Goal: Task Accomplishment & Management: Manage account settings

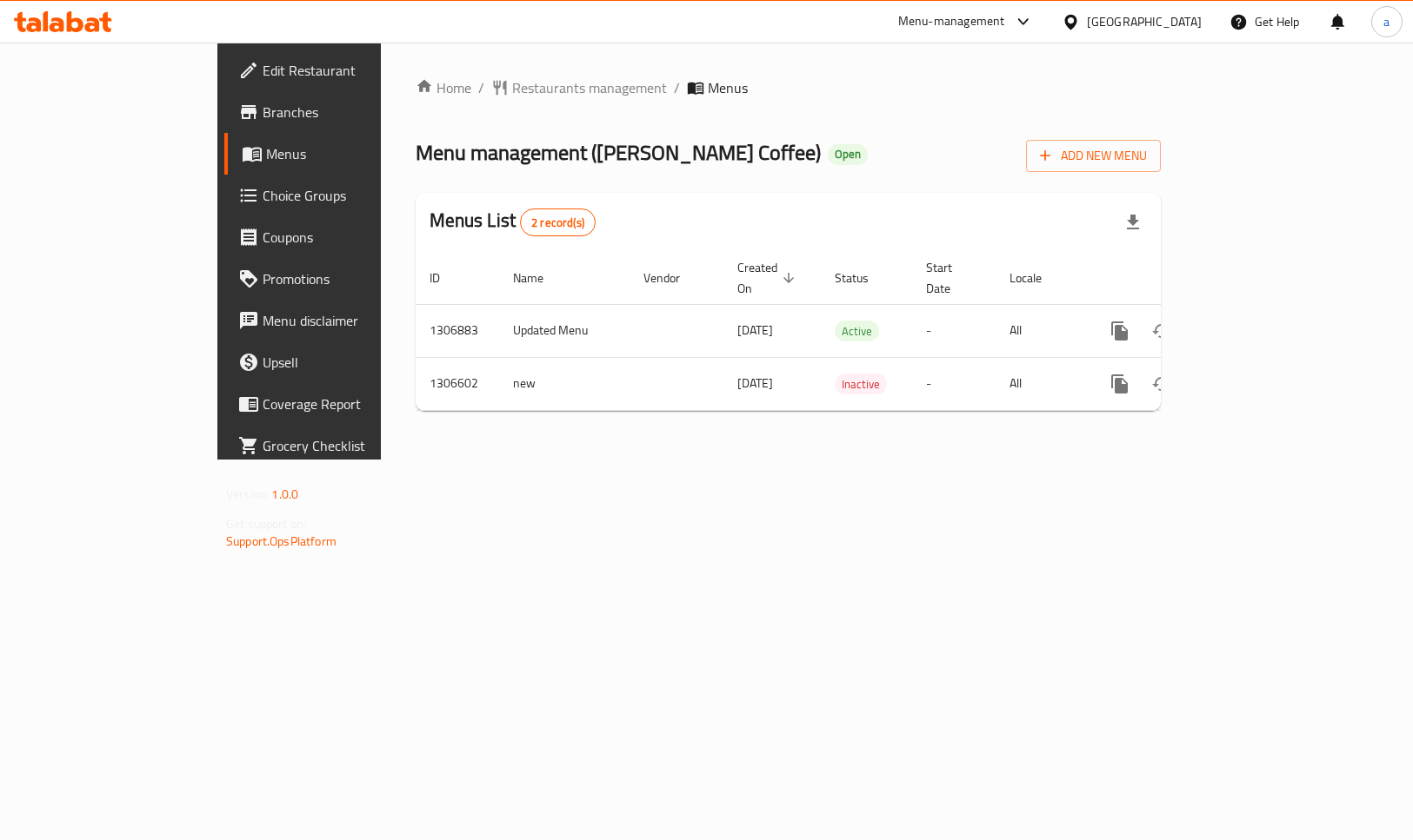
drag, startPoint x: 0, startPoint y: 0, endPoint x: 101, endPoint y: 199, distance: 223.2
click at [263, 199] on span "Choice Groups" at bounding box center [351, 196] width 177 height 21
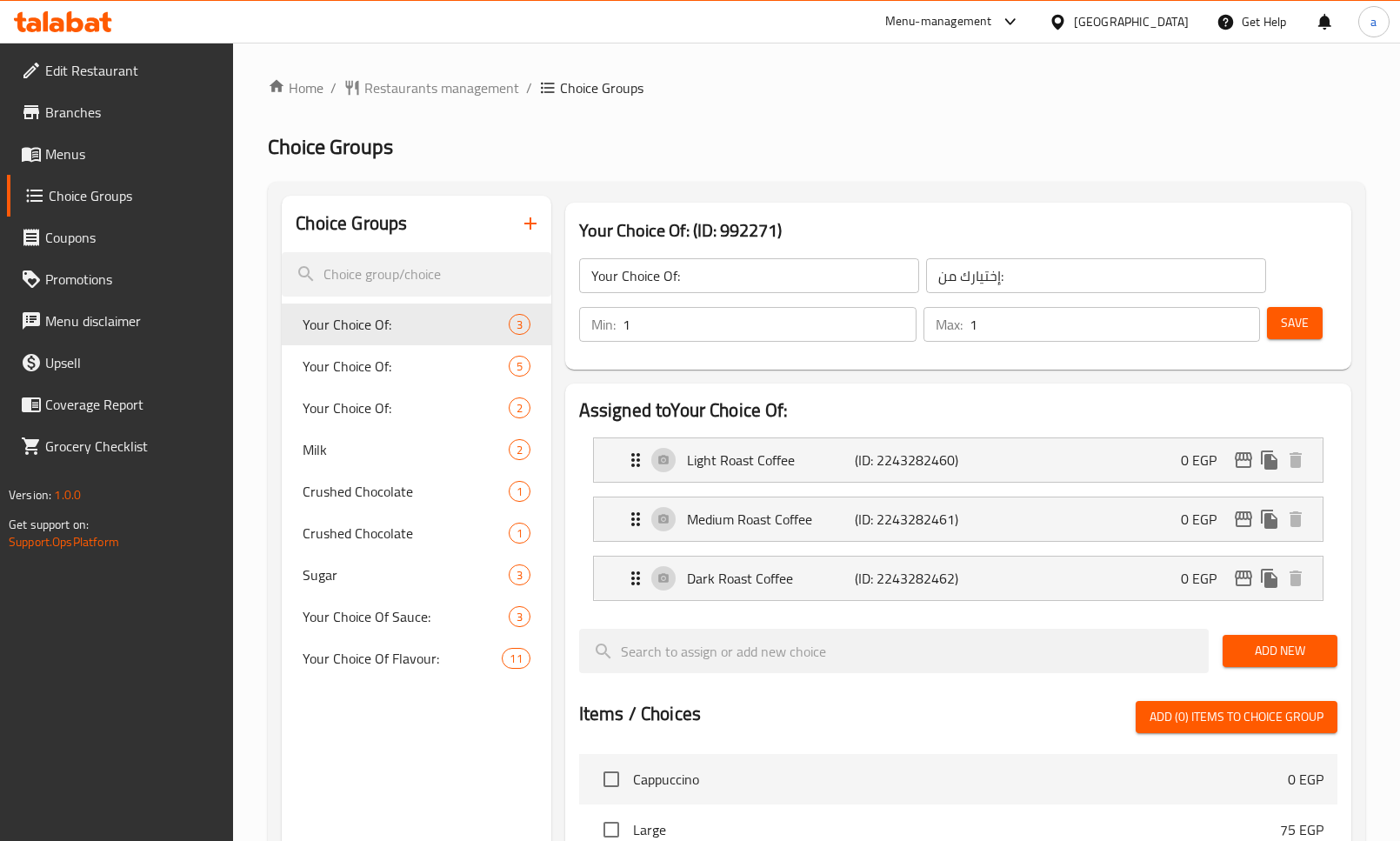
click at [475, 108] on div "Home / Restaurants management / Choice Groups Choice Groups Choice Groups Your …" at bounding box center [817, 742] width 1098 height 1331
click at [439, 677] on div "Your Choice Of Flavour: 11" at bounding box center [416, 659] width 269 height 42
type input "Your Choice Of Flavour:"
type input "إختيارك من نكهة:"
type input "0"
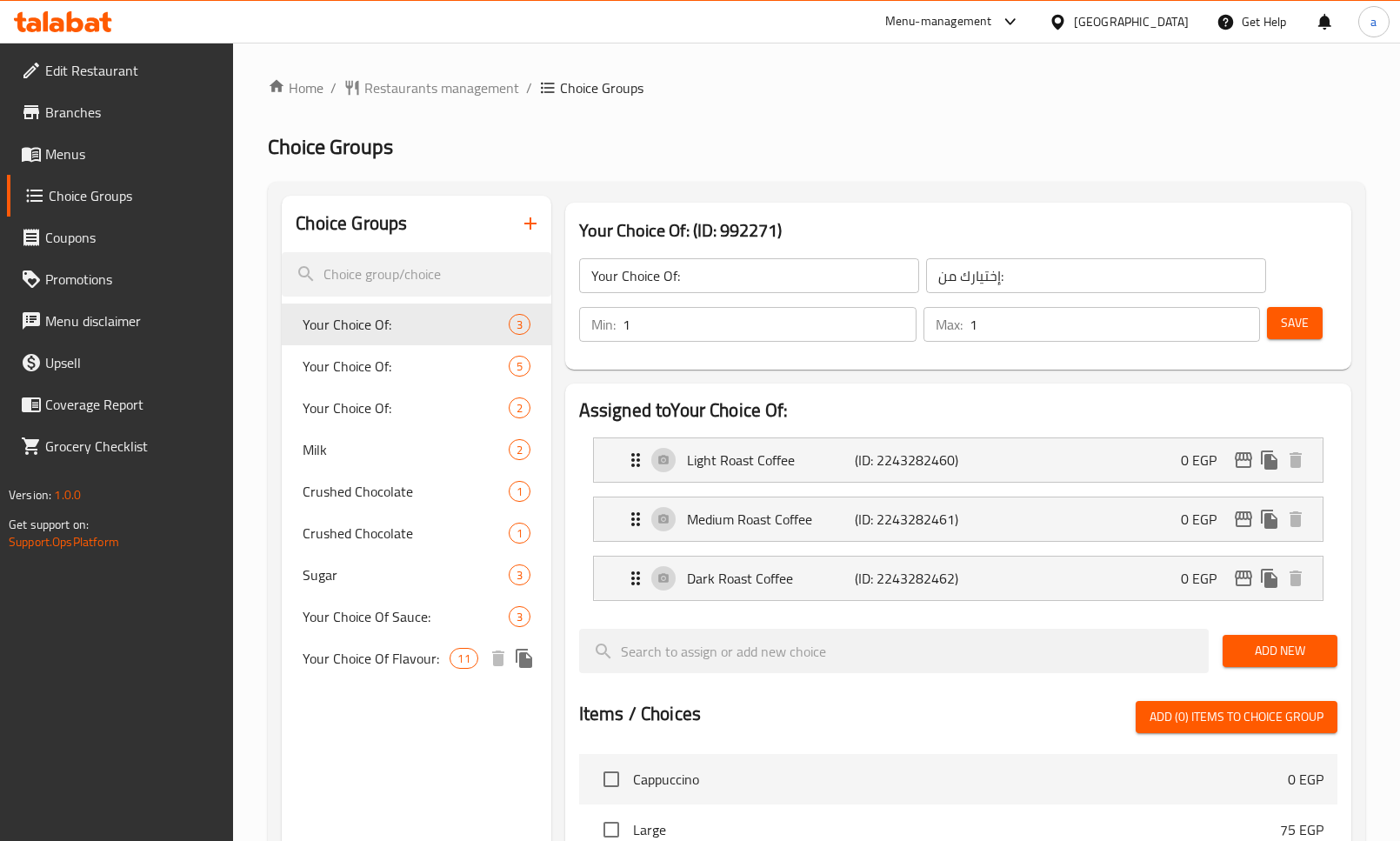
type input "0"
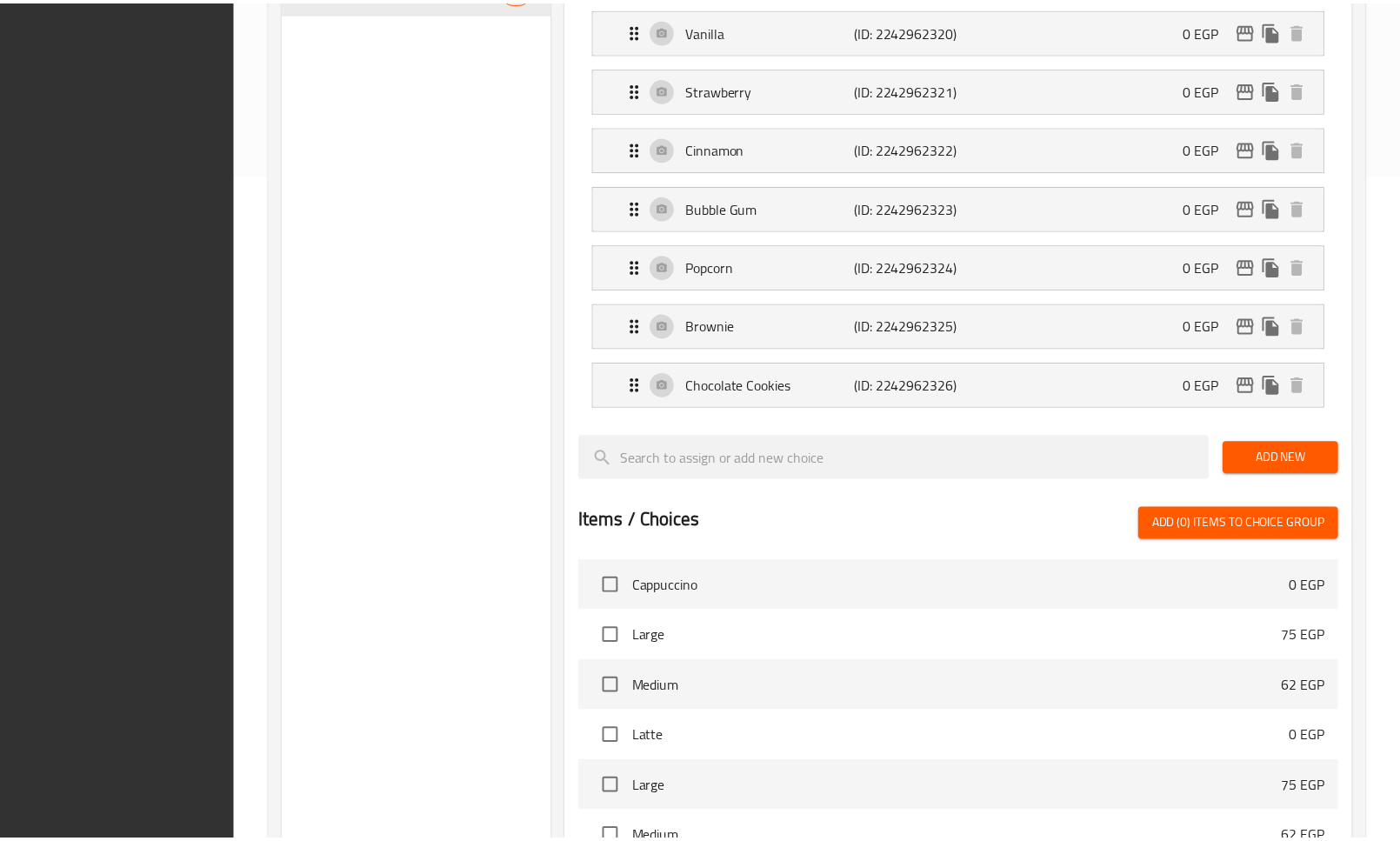
scroll to position [1076, 0]
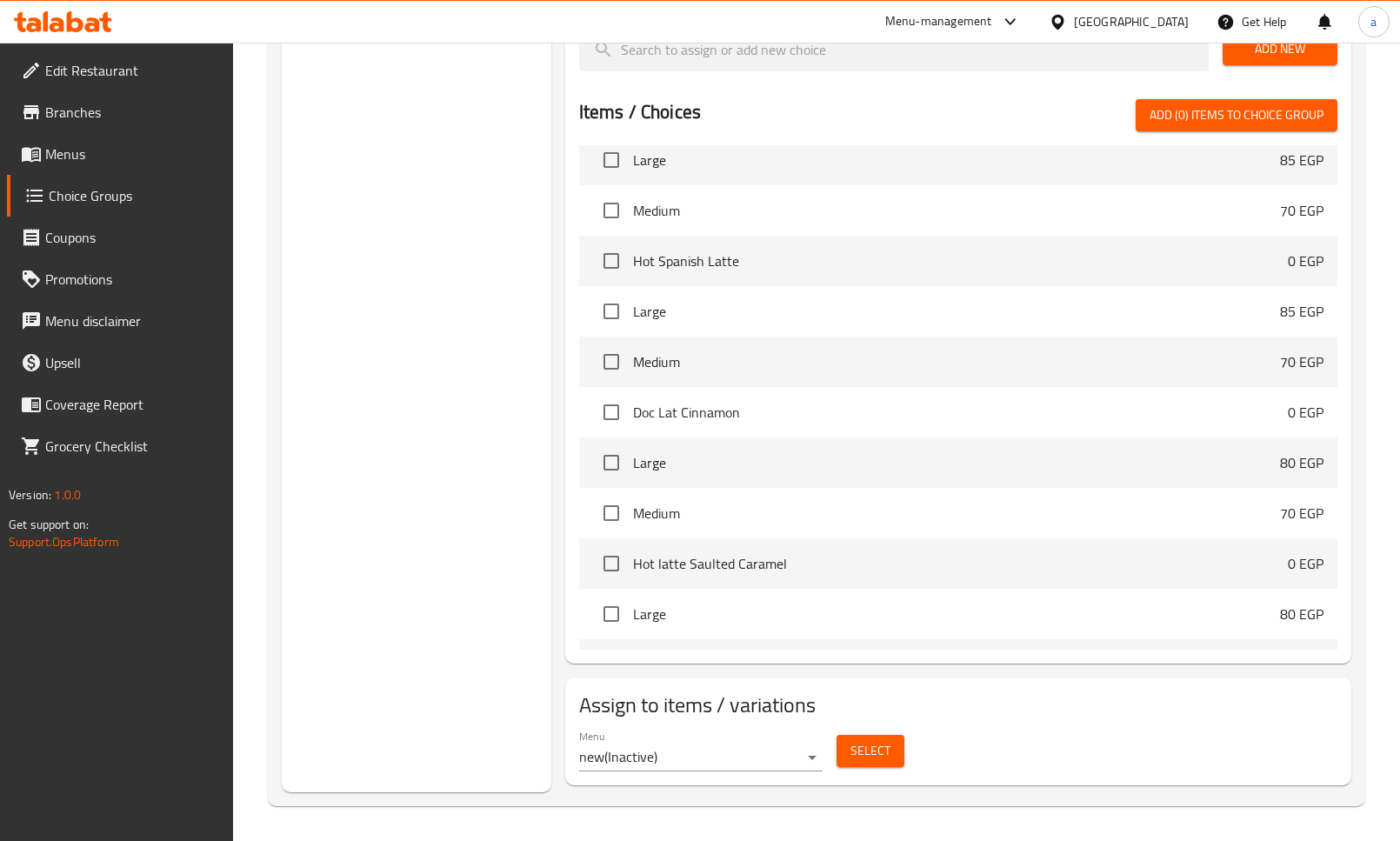
click at [866, 771] on div "Select" at bounding box center [871, 751] width 82 height 47
click at [861, 752] on span "Select" at bounding box center [871, 751] width 40 height 22
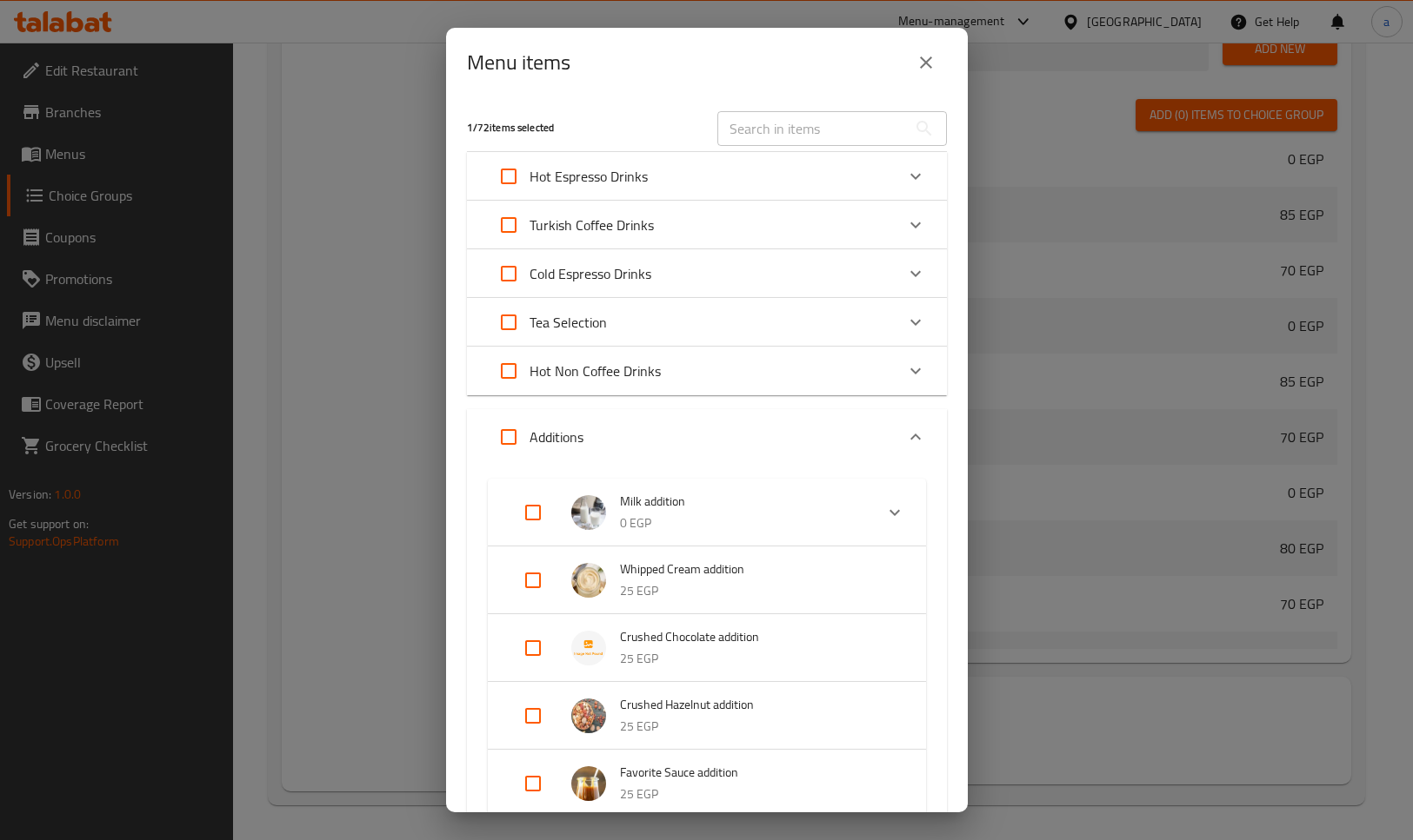
click at [925, 161] on div "1 / 72 items selected ​ Hot Espresso Drinks Cappuccino 0 EGP Choose Size Large …" at bounding box center [706, 456] width 521 height 716
click at [925, 64] on icon "close" at bounding box center [926, 63] width 12 height 12
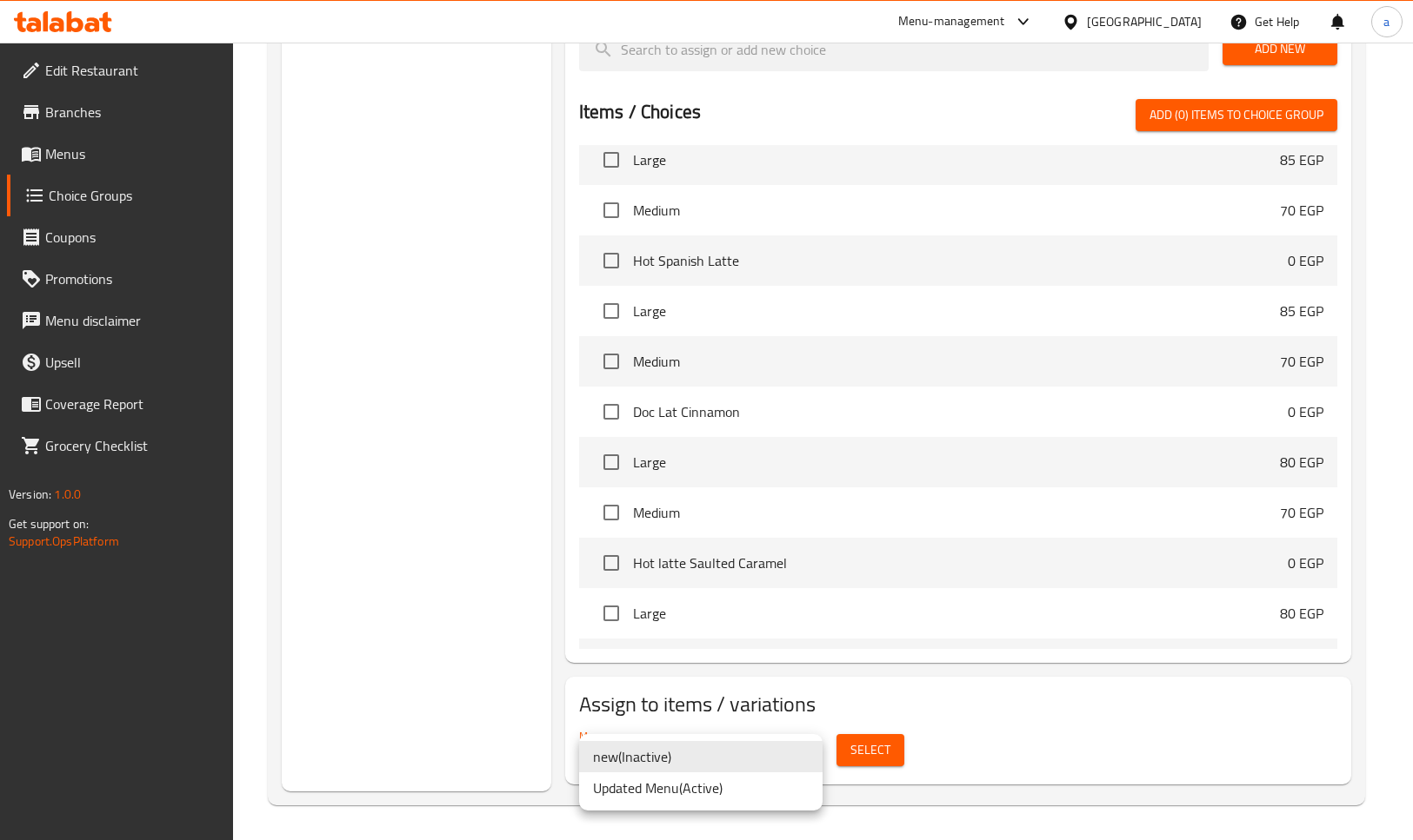
click at [713, 783] on li "Updated Menu ( Active )" at bounding box center [701, 788] width 243 height 31
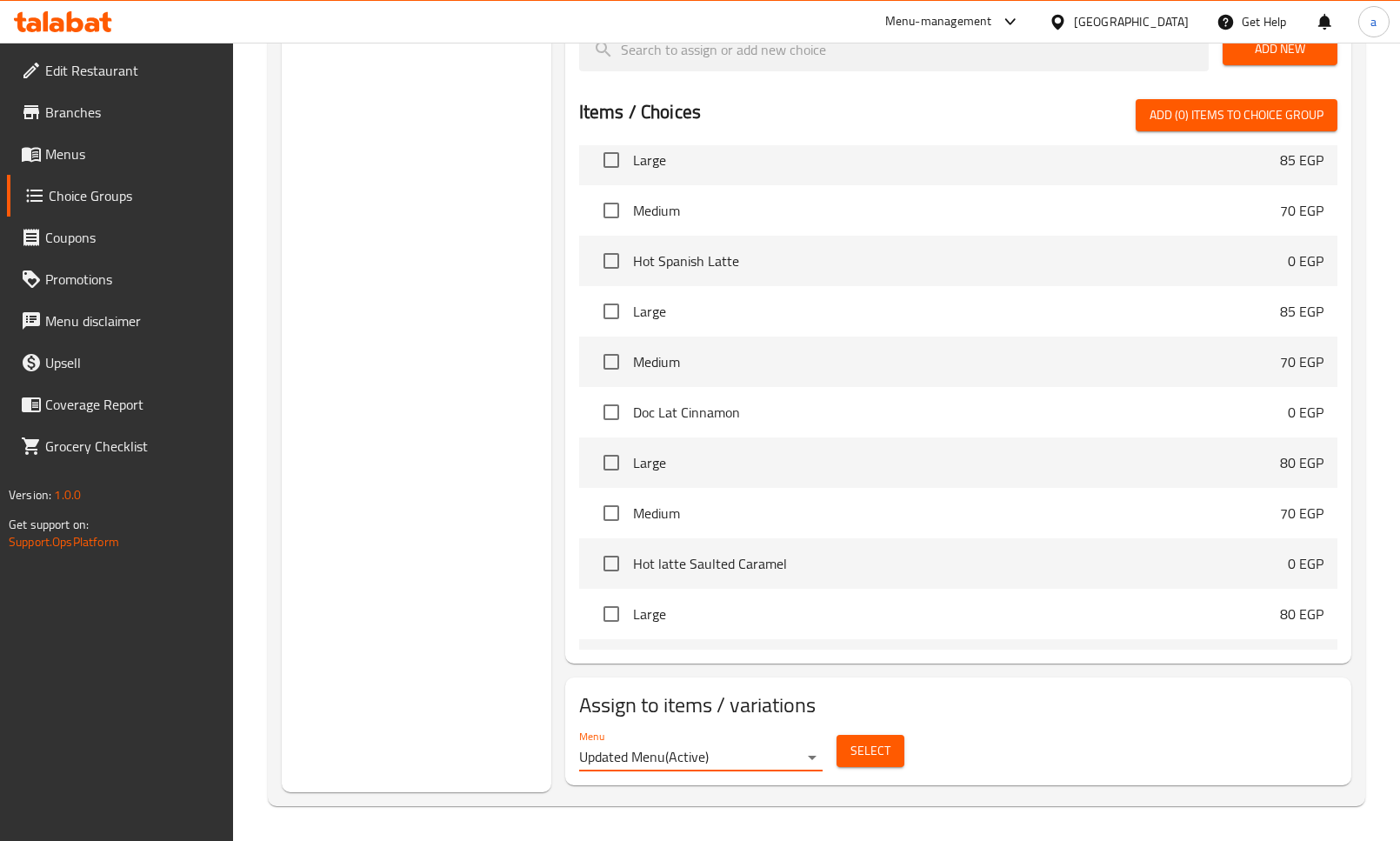
click at [880, 736] on button "Select" at bounding box center [870, 752] width 67 height 32
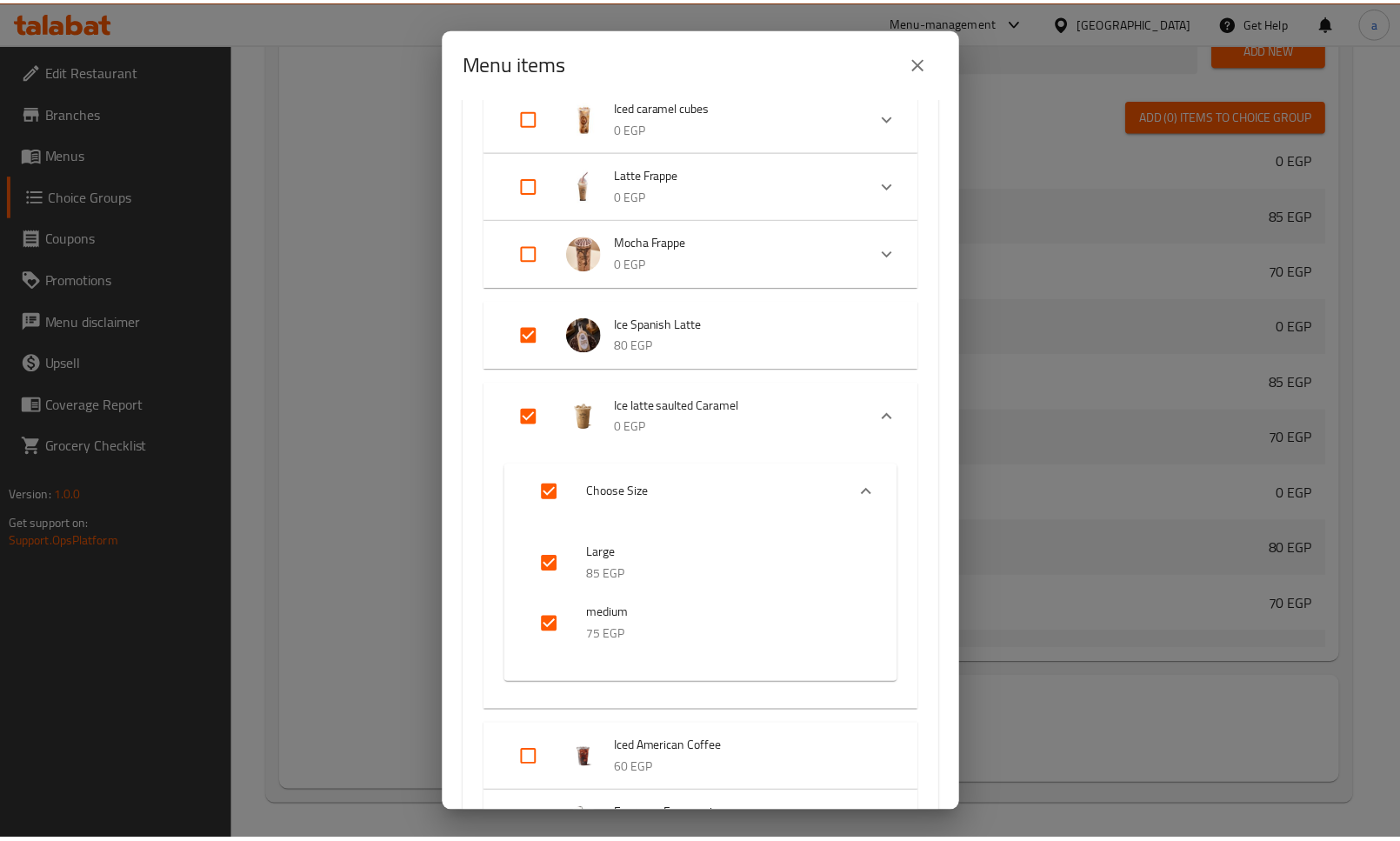
scroll to position [1749, 0]
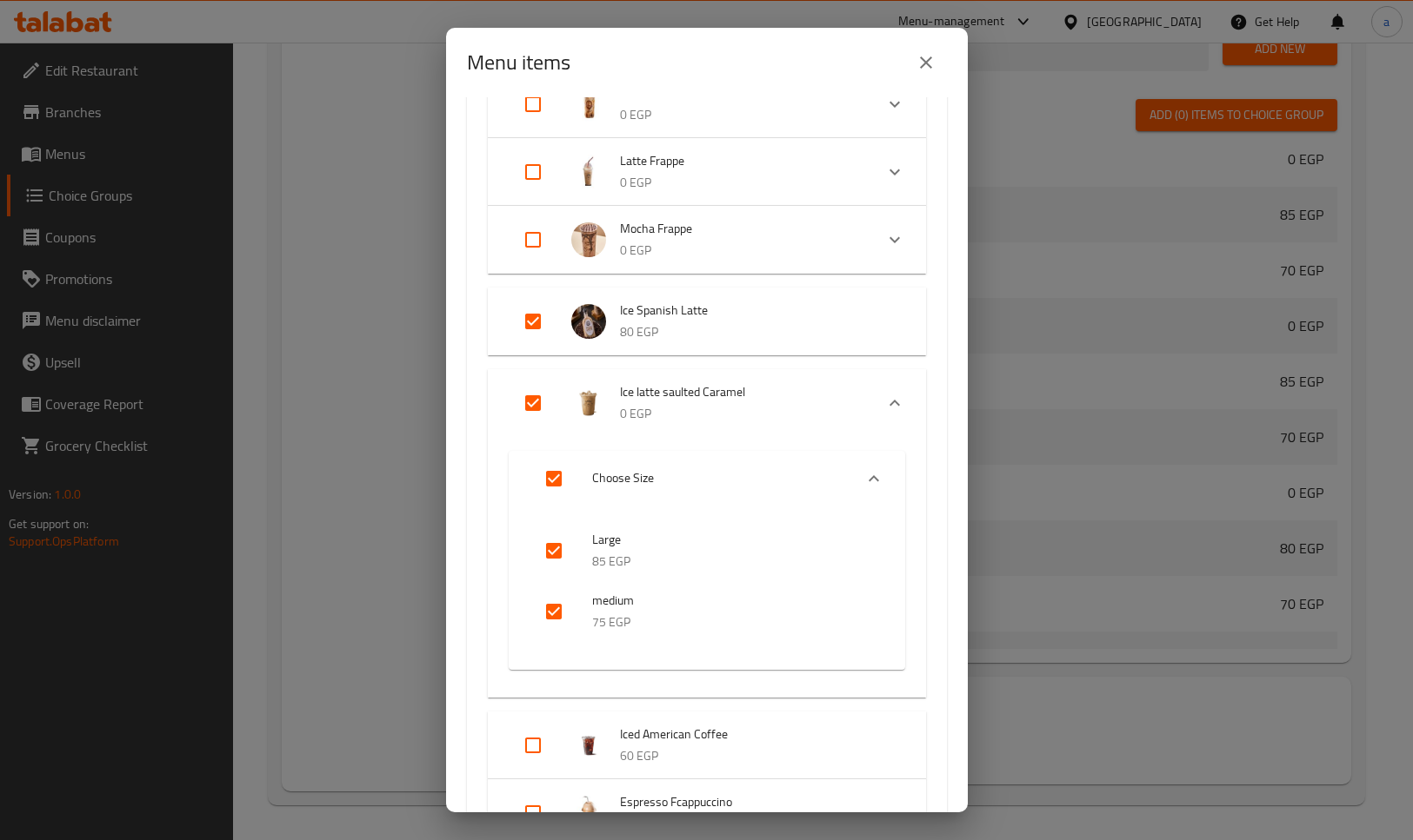
click at [293, 329] on div "Menu items 4 / 66 items selected ​ Hot Espresso Drinks Cappuccino 0 EGP Choose …" at bounding box center [706, 420] width 1413 height 840
click at [939, 64] on button "close" at bounding box center [926, 63] width 42 height 42
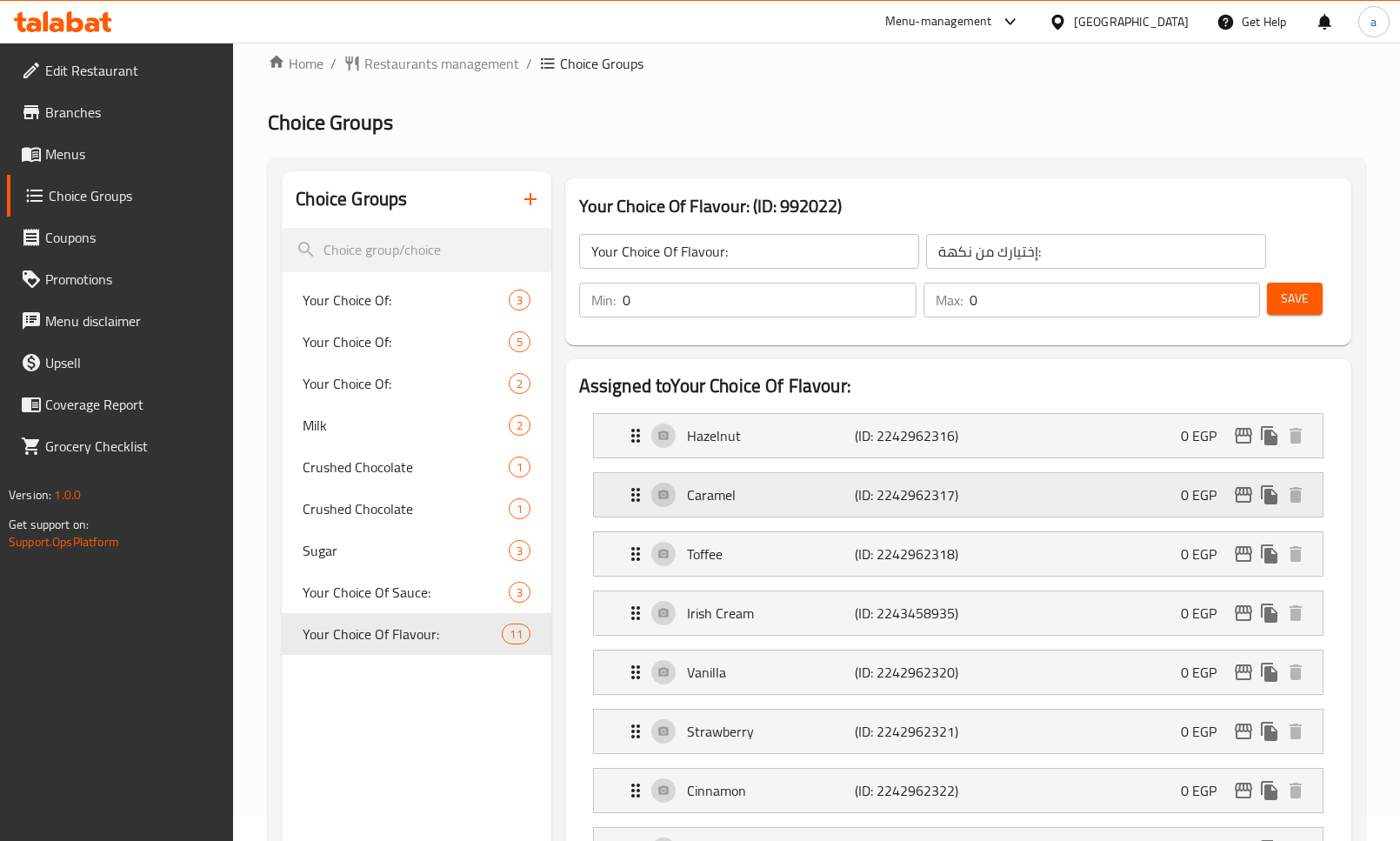
scroll to position [0, 0]
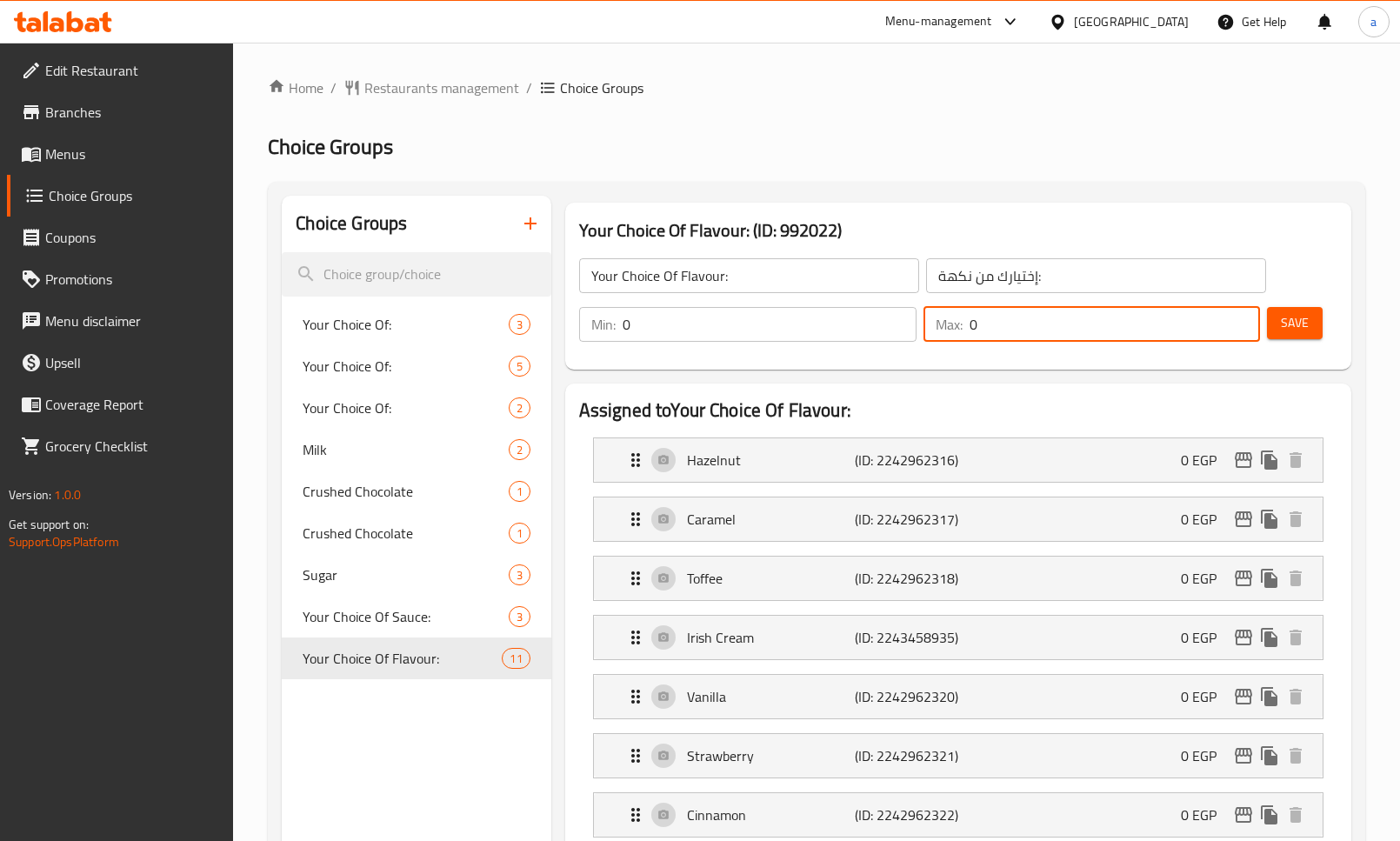
drag, startPoint x: 991, startPoint y: 326, endPoint x: 919, endPoint y: 327, distance: 72.0
click at [921, 327] on div "Max: 0 ​" at bounding box center [1092, 325] width 345 height 42
drag, startPoint x: 734, startPoint y: 343, endPoint x: 606, endPoint y: 325, distance: 129.3
click at [606, 325] on div "Min: 0 ​" at bounding box center [747, 325] width 345 height 42
click at [709, 352] on div "Min: 0 ​ Max: 0 ​ Save" at bounding box center [955, 324] width 772 height 56
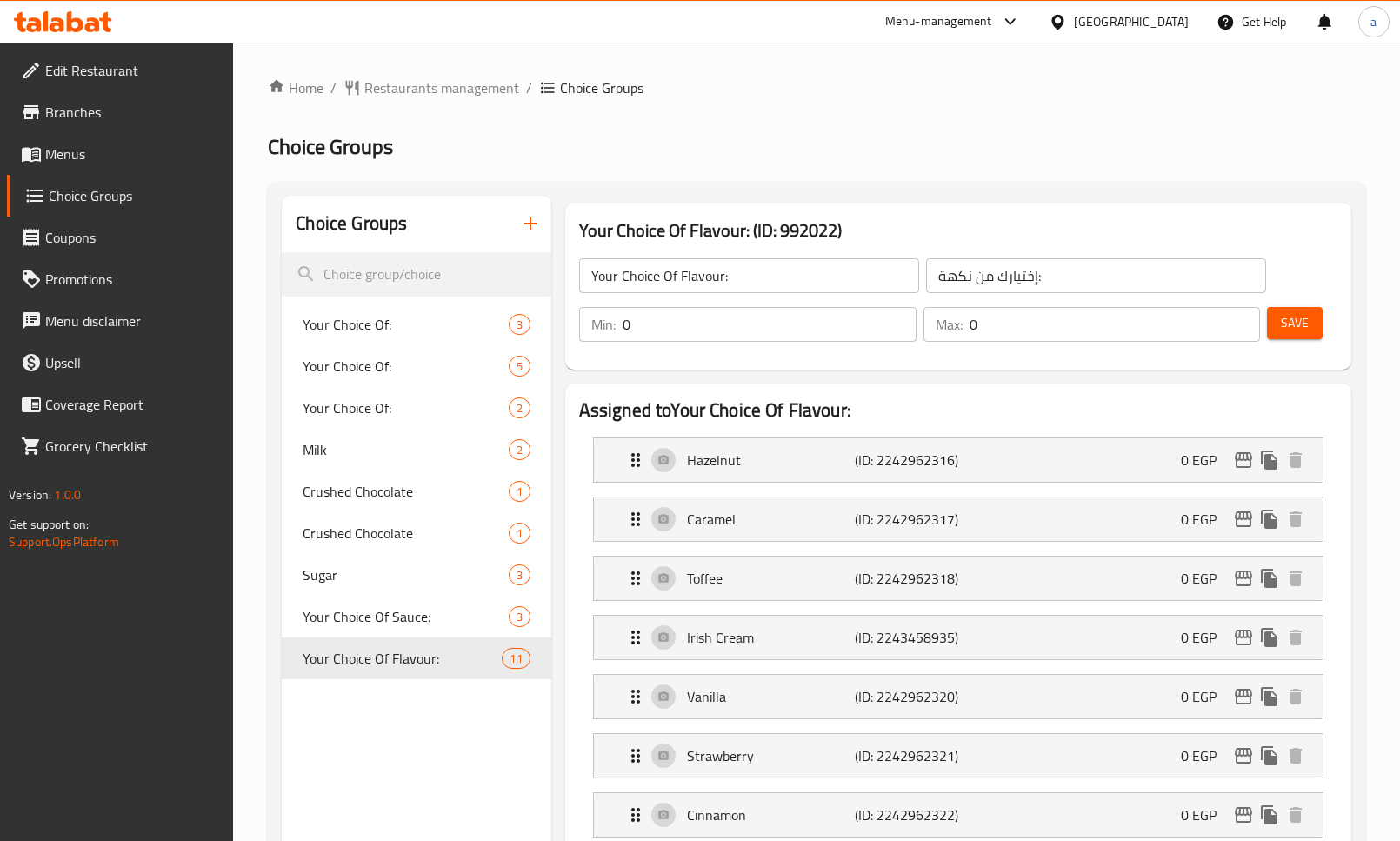
scroll to position [87, 0]
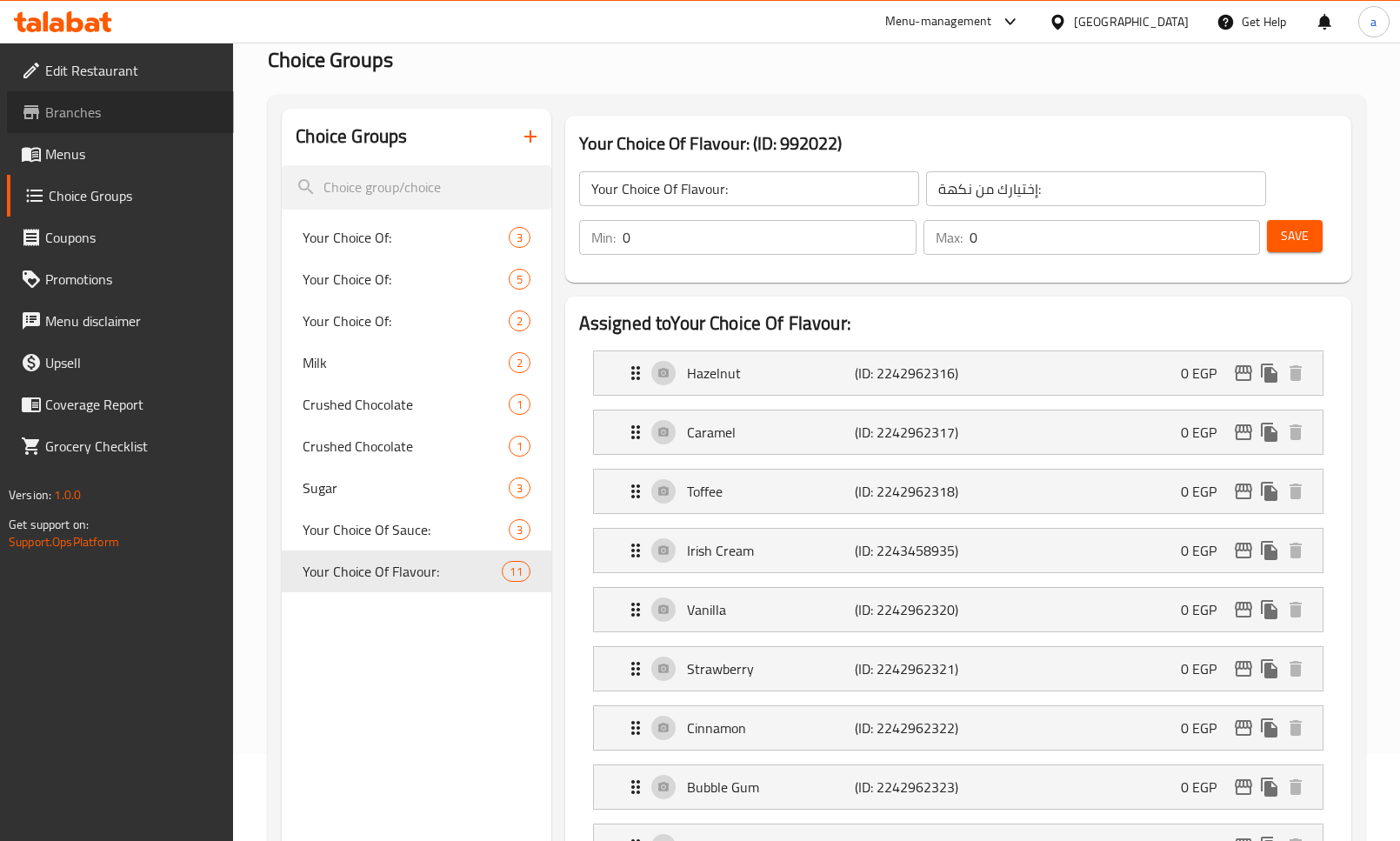
click at [65, 107] on span "Branches" at bounding box center [133, 112] width 175 height 21
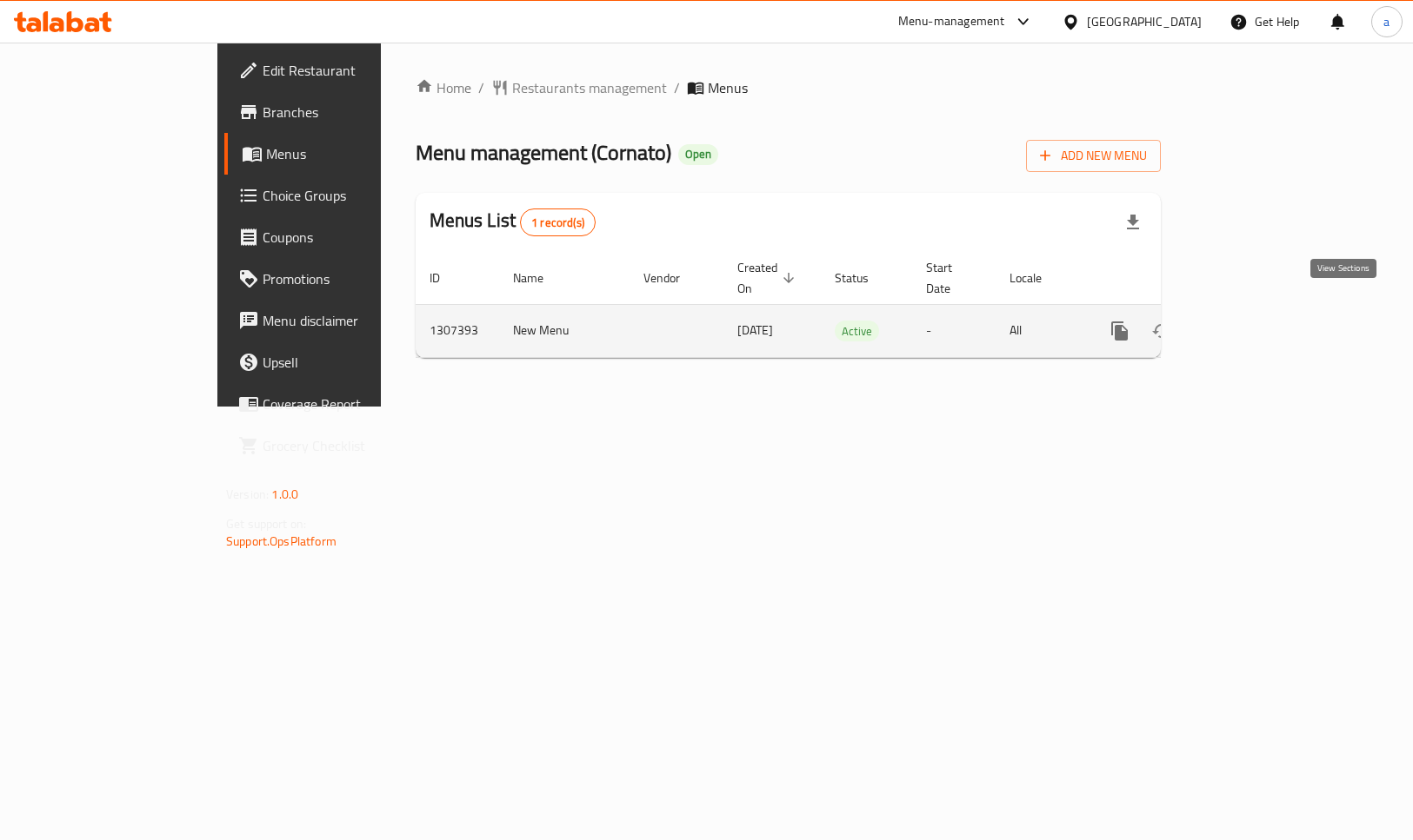
click at [1255, 321] on icon "enhanced table" at bounding box center [1245, 331] width 21 height 21
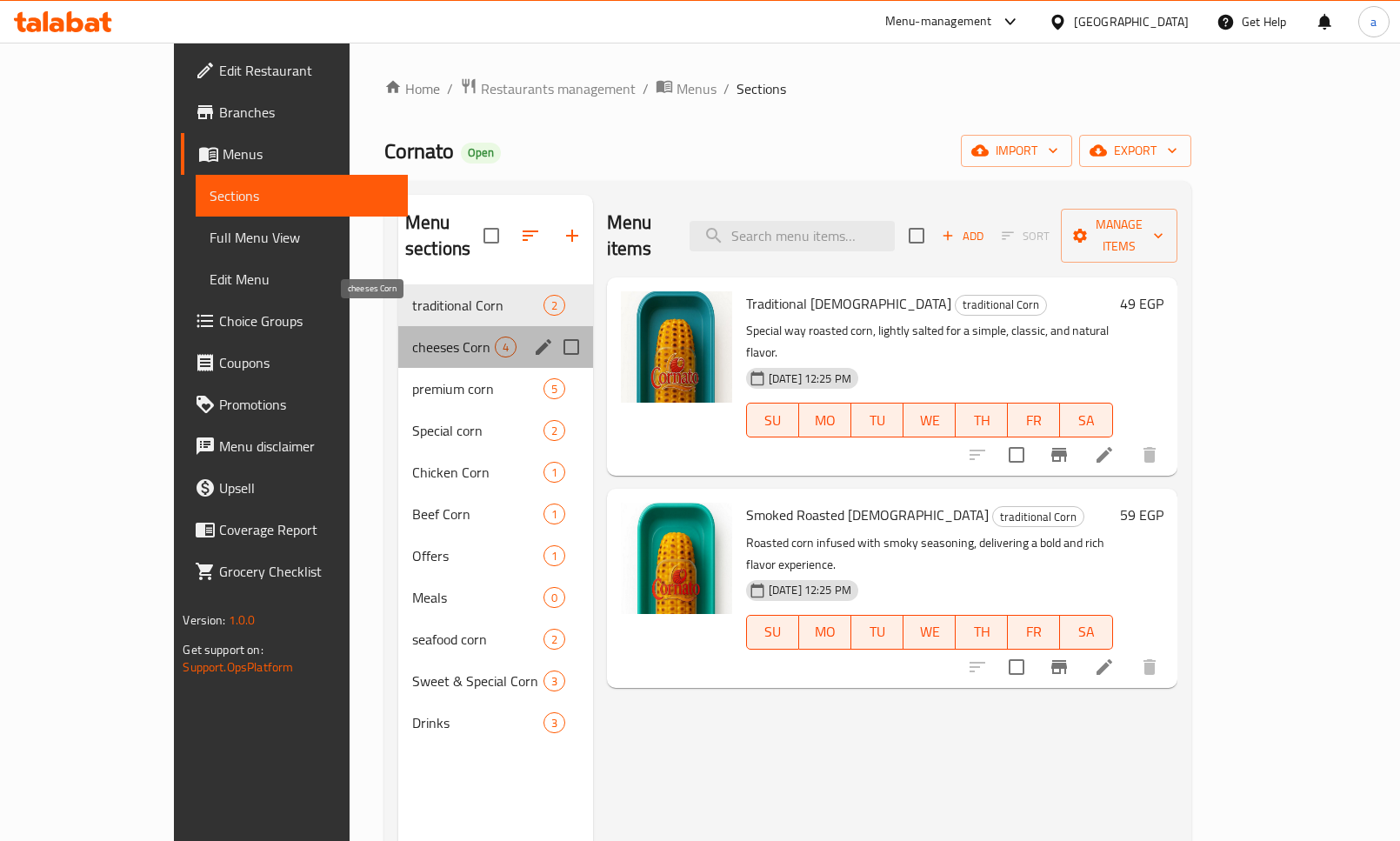
click at [412, 336] on span "cheeses Corn" at bounding box center [453, 347] width 83 height 21
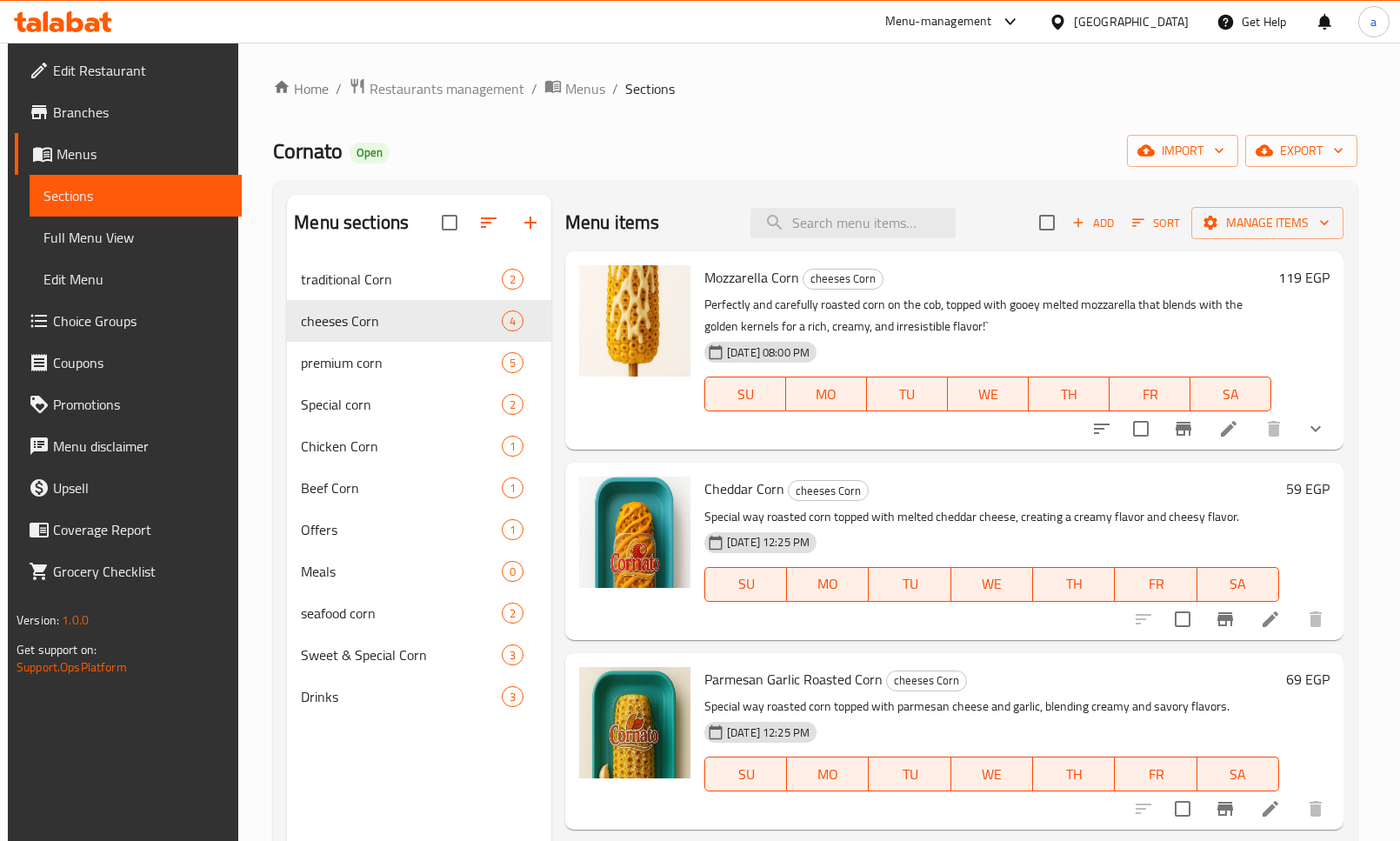
click at [96, 323] on span "Choice Groups" at bounding box center [141, 321] width 175 height 21
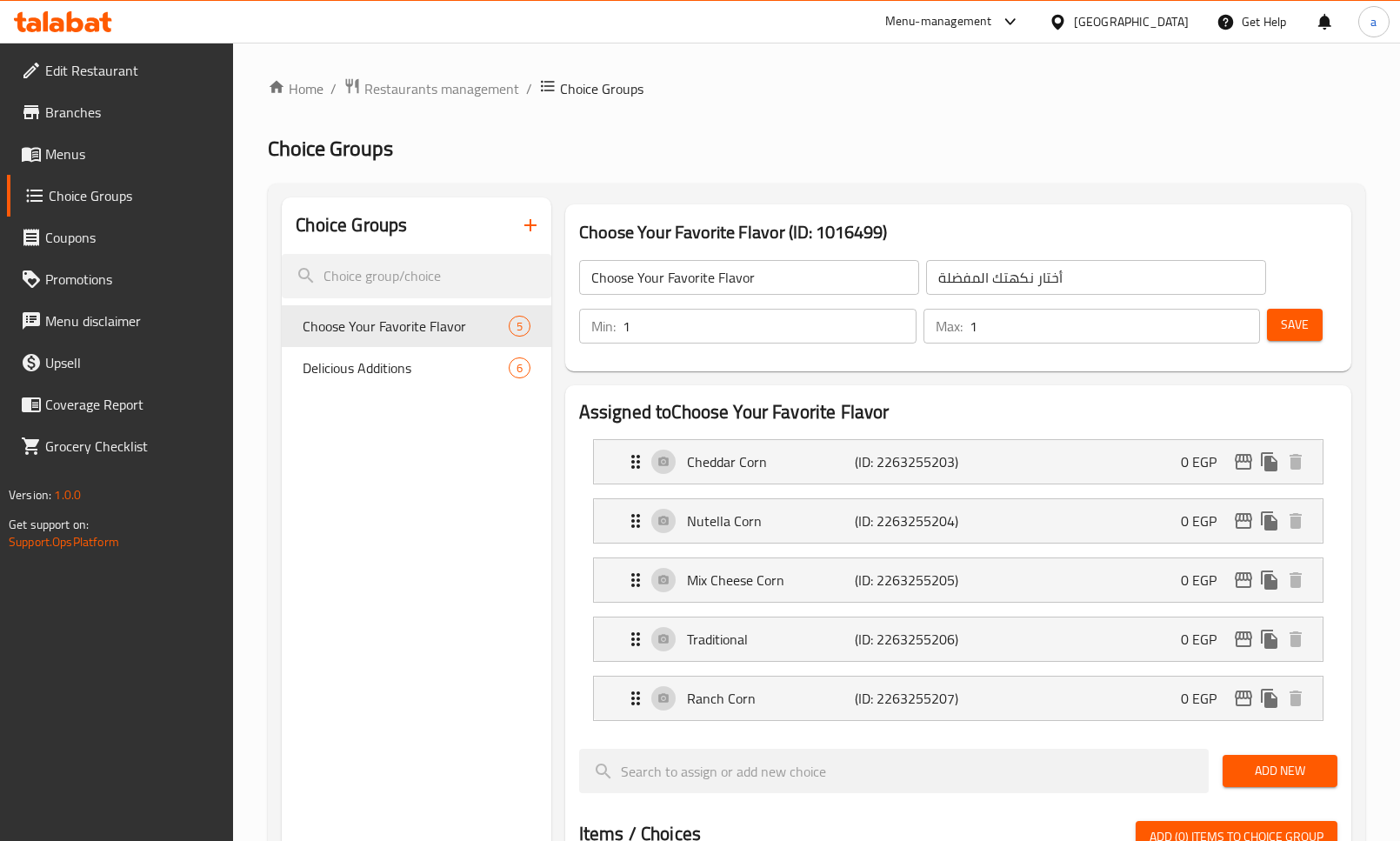
click at [411, 372] on span "Delicious Additions" at bounding box center [406, 368] width 205 height 21
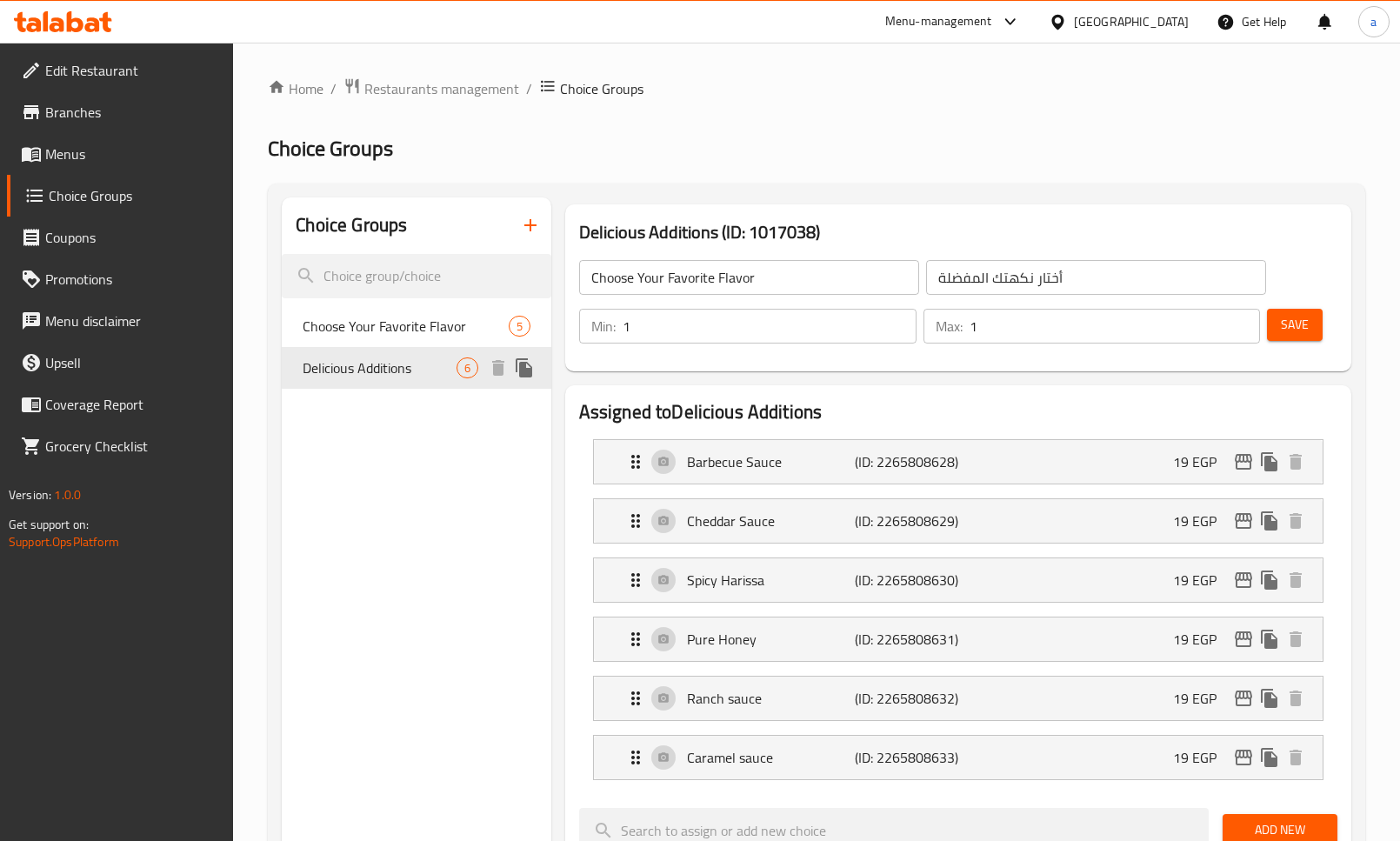
type input "Delicious Additions"
type input "إضافات لذيذة"
type input "0"
type input "6"
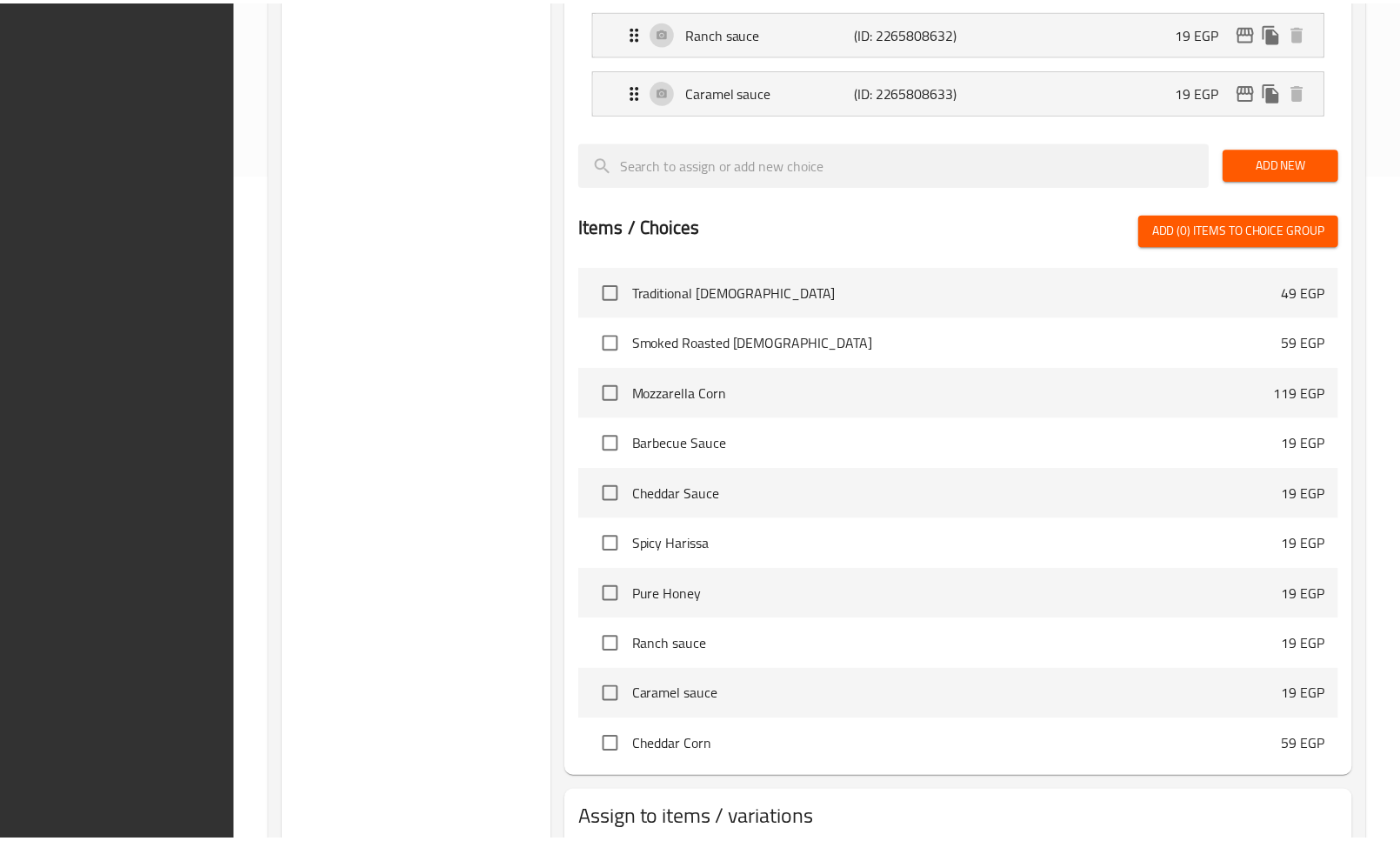
scroll to position [781, 0]
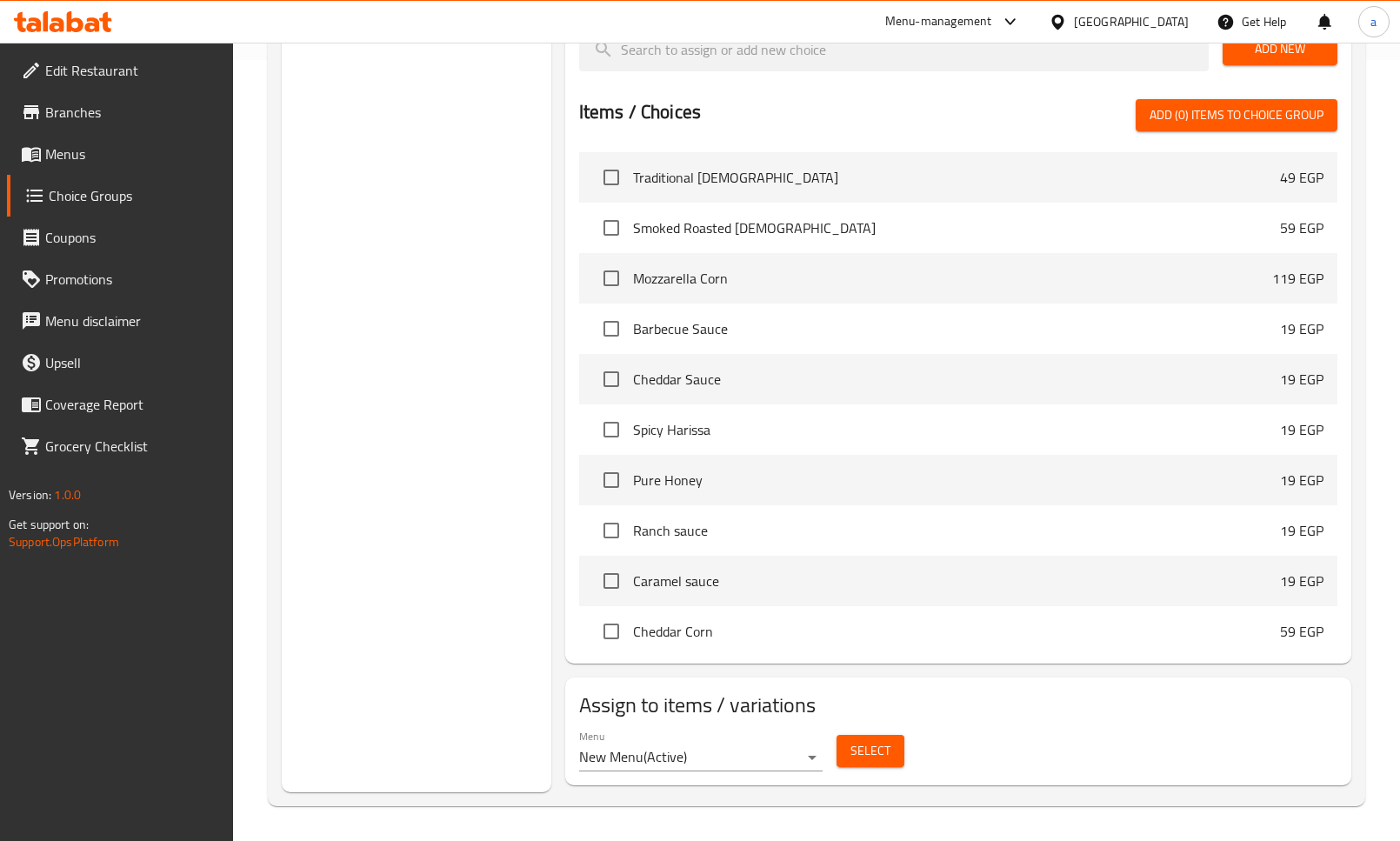
click at [55, 117] on span "Branches" at bounding box center [133, 112] width 175 height 21
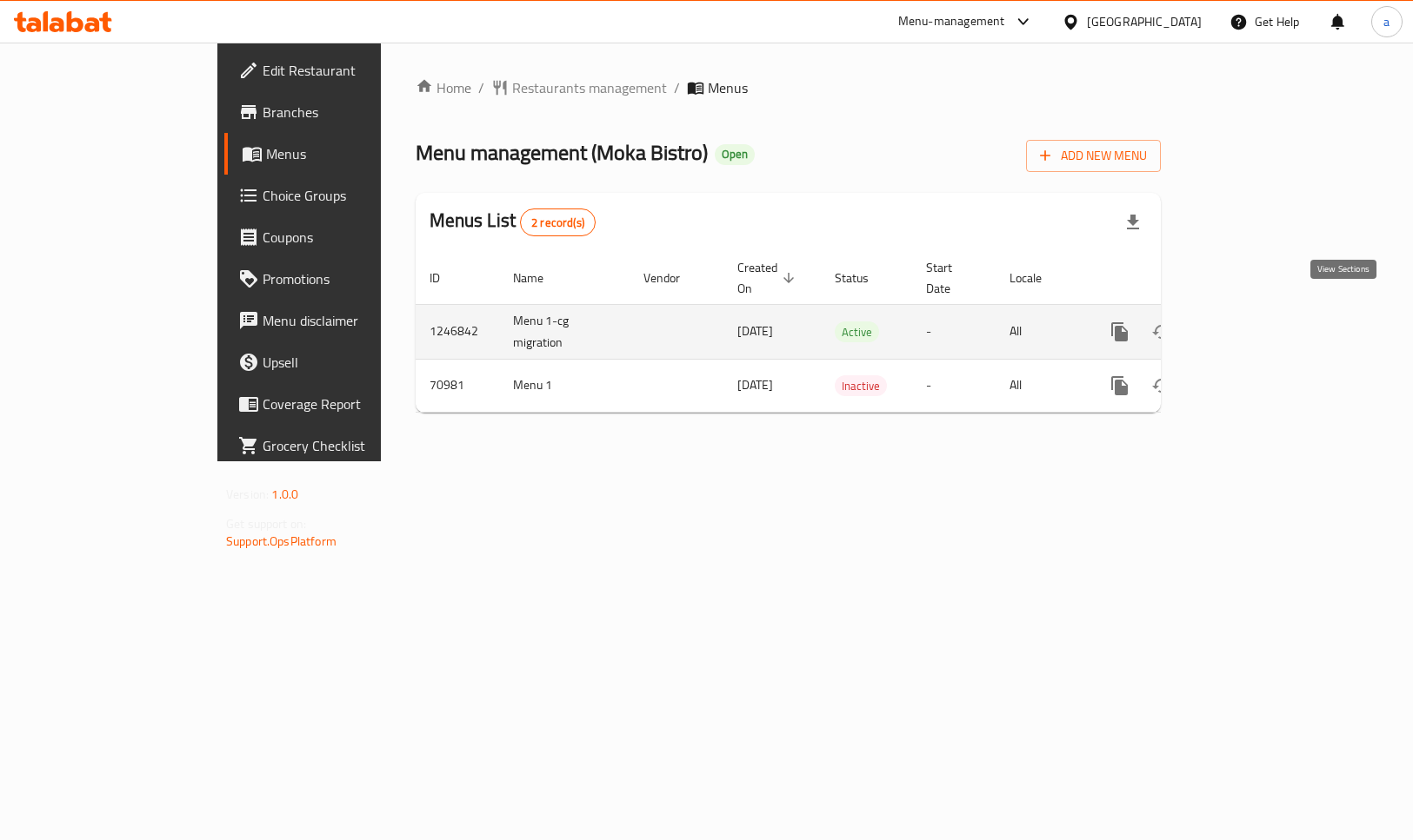
click at [1255, 322] on icon "enhanced table" at bounding box center [1245, 332] width 21 height 21
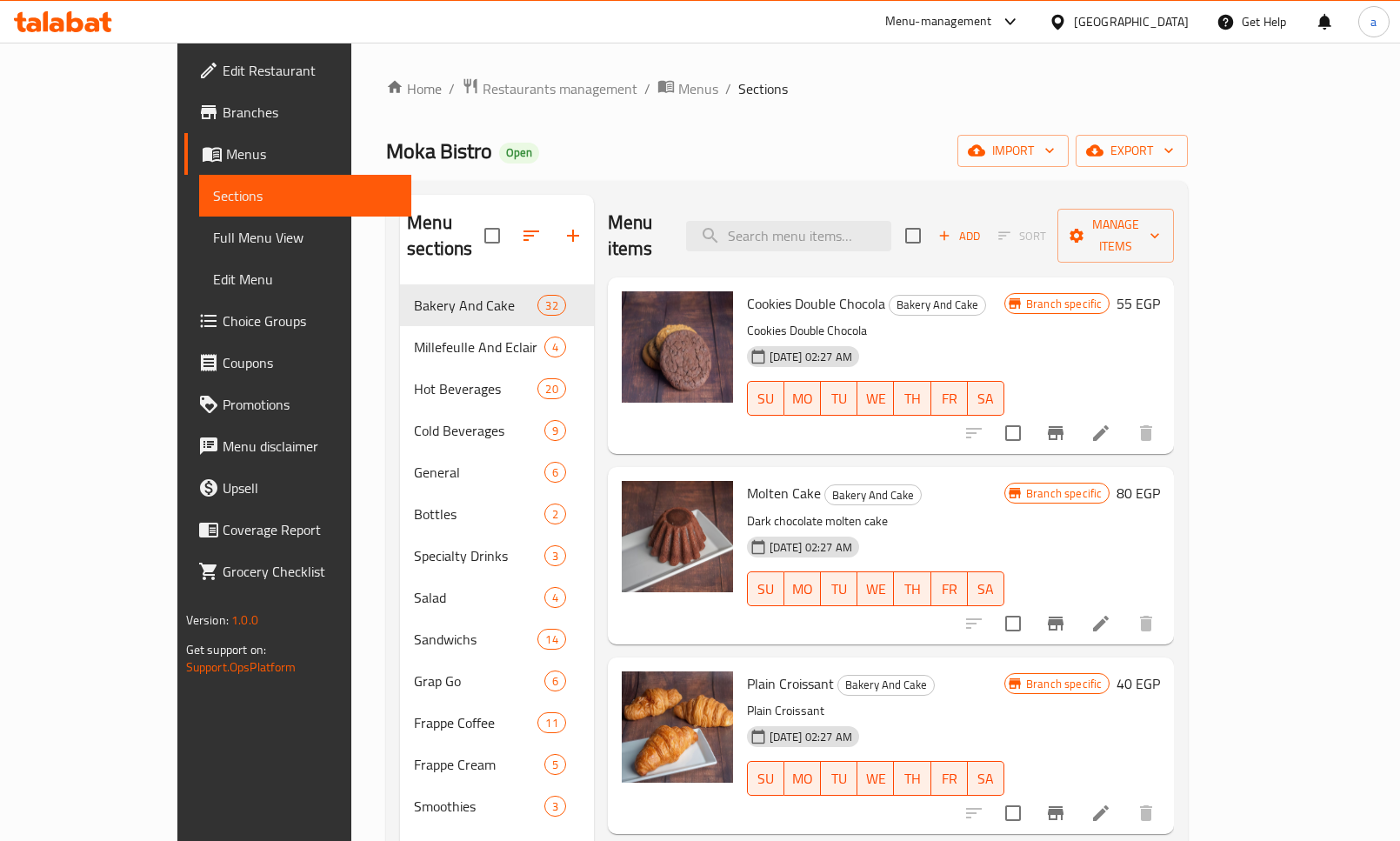
click at [928, 92] on ol "Home / Restaurants management / Menus / Sections" at bounding box center [787, 88] width 802 height 23
click at [870, 95] on ol "Home / Restaurants management / Menus / Sections" at bounding box center [787, 88] width 802 height 23
click at [482, 92] on span "Restaurants management" at bounding box center [559, 88] width 155 height 21
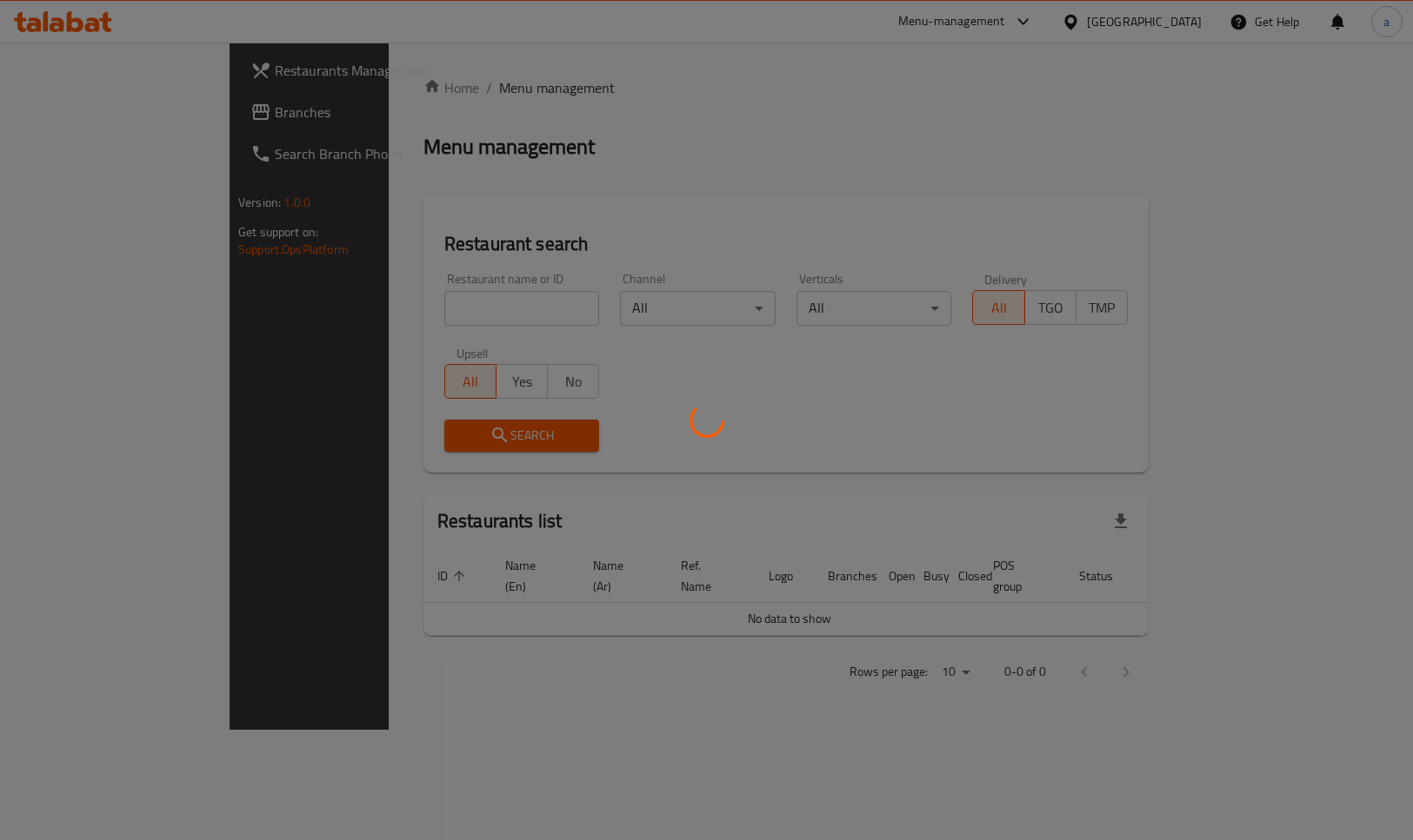
click at [76, 116] on div at bounding box center [706, 420] width 1413 height 840
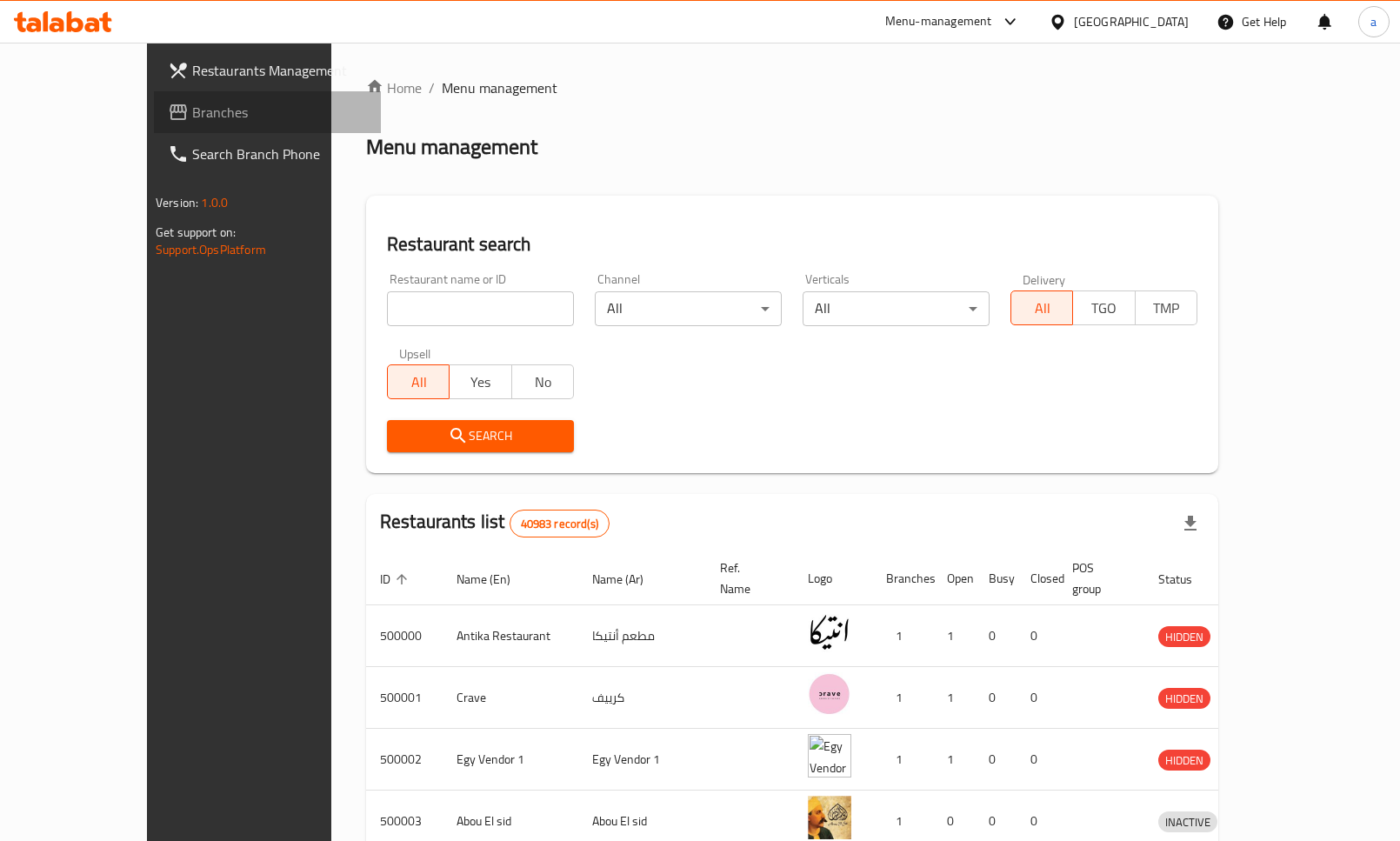
click at [192, 116] on span "Branches" at bounding box center [279, 112] width 175 height 21
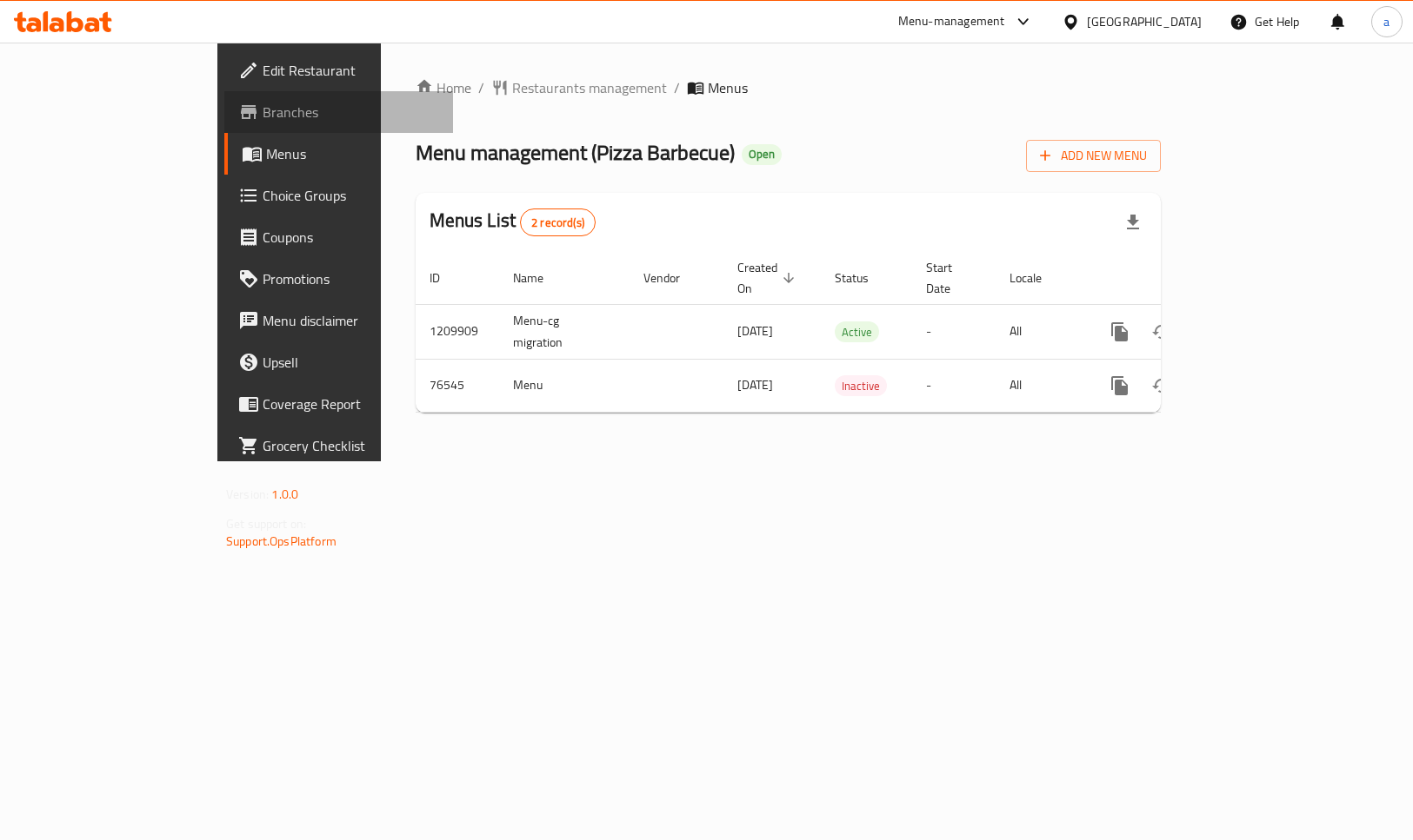
click at [263, 118] on span "Branches" at bounding box center [351, 112] width 177 height 21
